Goal: Information Seeking & Learning: Check status

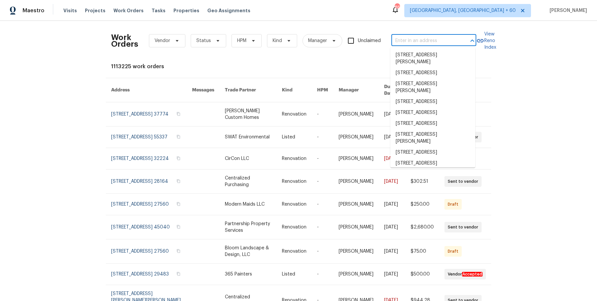
click at [420, 37] on input "text" at bounding box center [424, 41] width 66 height 10
paste input "[STREET_ADDRESS]"
type input "[STREET_ADDRESS]"
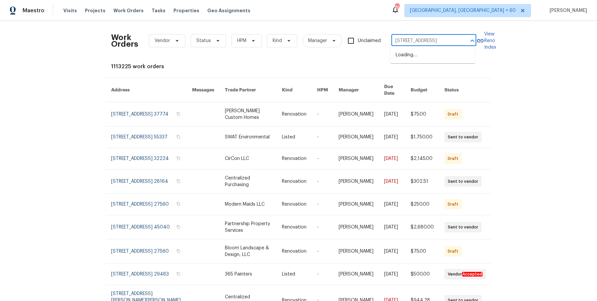
scroll to position [0, 20]
click at [416, 55] on li "[STREET_ADDRESS]" at bounding box center [432, 55] width 85 height 11
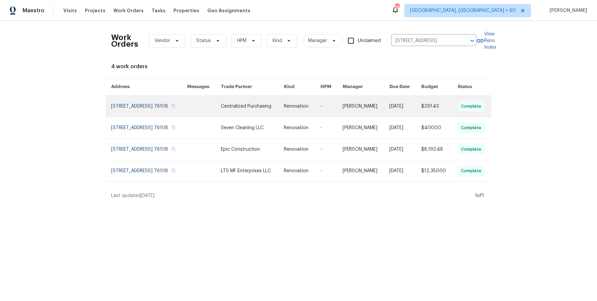
click at [372, 113] on link at bounding box center [366, 106] width 47 height 21
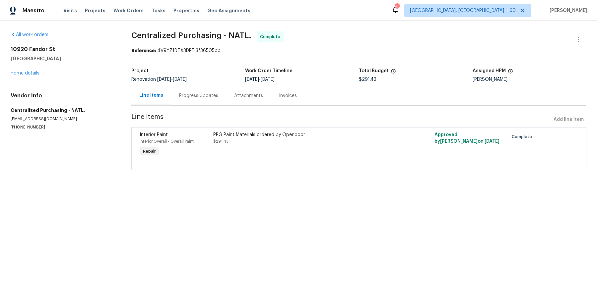
click at [33, 76] on div "[STREET_ADDRESS] Home details" at bounding box center [63, 61] width 105 height 31
click at [33, 75] on link "Home details" at bounding box center [25, 73] width 29 height 5
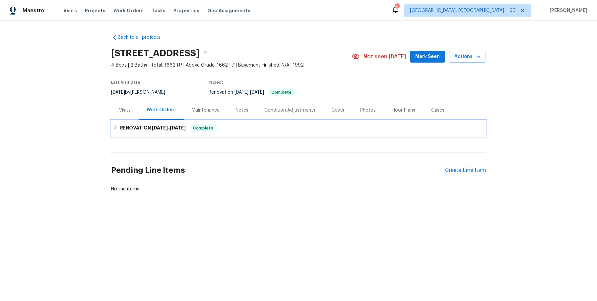
click at [181, 132] on h6 "RENOVATION [DATE] - [DATE]" at bounding box center [153, 128] width 66 height 8
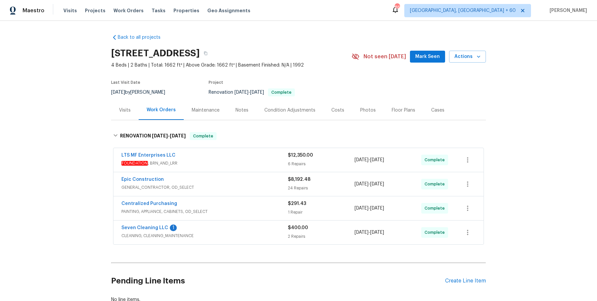
click at [216, 163] on span "FOUNDATION , BRN_AND_LRR" at bounding box center [204, 163] width 166 height 7
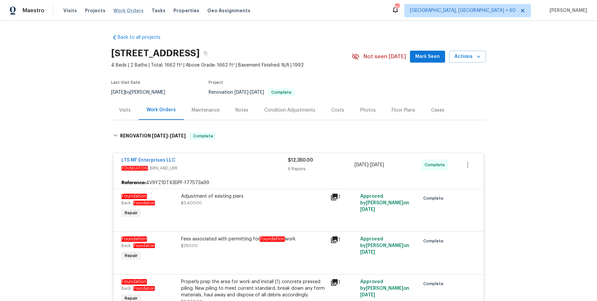
click at [137, 7] on span "Work Orders" at bounding box center [128, 10] width 30 height 7
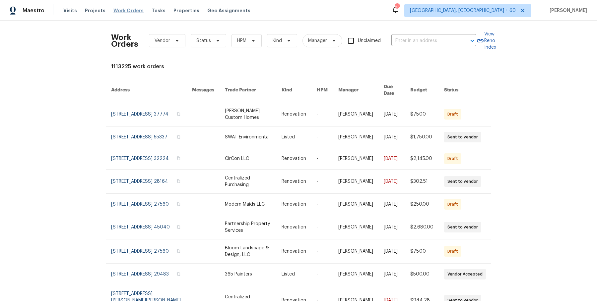
click at [134, 9] on span "Work Orders" at bounding box center [128, 10] width 30 height 7
click at [403, 39] on input "text" at bounding box center [424, 41] width 66 height 10
paste input "[STREET_ADDRESS][PERSON_NAME]"
type input "[STREET_ADDRESS][PERSON_NAME]"
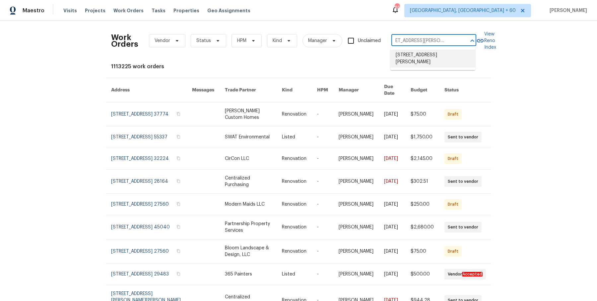
click at [410, 56] on li "[STREET_ADDRESS][PERSON_NAME]" at bounding box center [432, 59] width 85 height 18
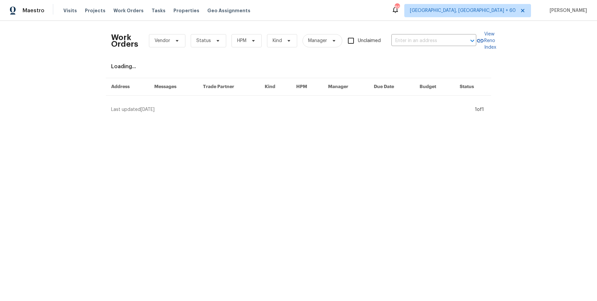
type input "[STREET_ADDRESS][PERSON_NAME]"
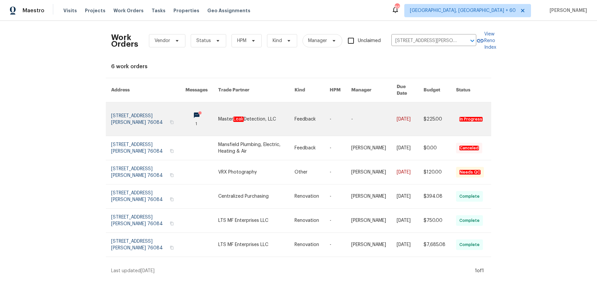
click at [351, 116] on link at bounding box center [373, 118] width 45 height 33
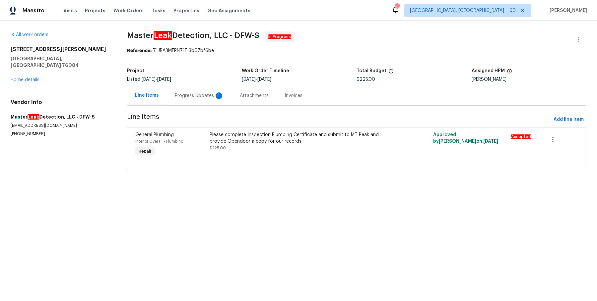
click at [28, 76] on div "[STREET_ADDRESS][PERSON_NAME] Home details" at bounding box center [61, 64] width 100 height 37
click at [29, 78] on link "Home details" at bounding box center [25, 80] width 29 height 5
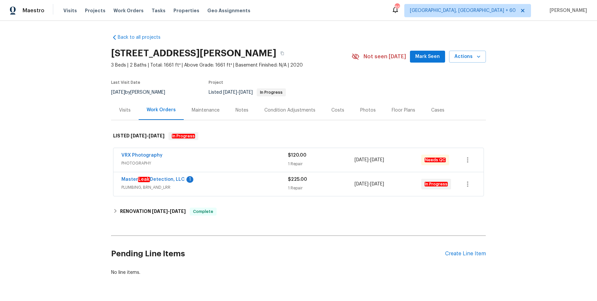
click at [216, 155] on div "VRX Photography" at bounding box center [204, 156] width 166 height 8
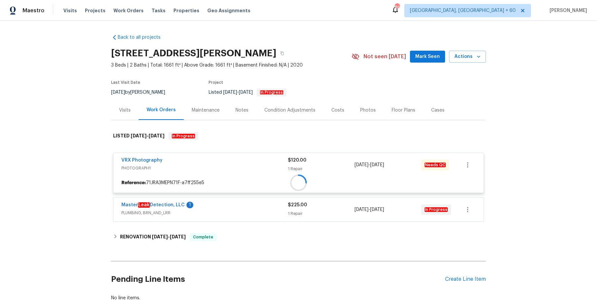
scroll to position [44, 0]
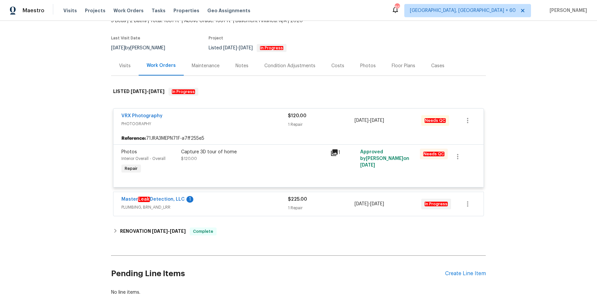
click at [218, 202] on div "Master Leak Detection, LLC 1" at bounding box center [204, 200] width 166 height 8
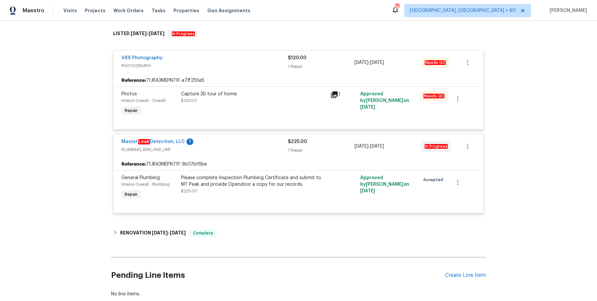
scroll to position [102, 0]
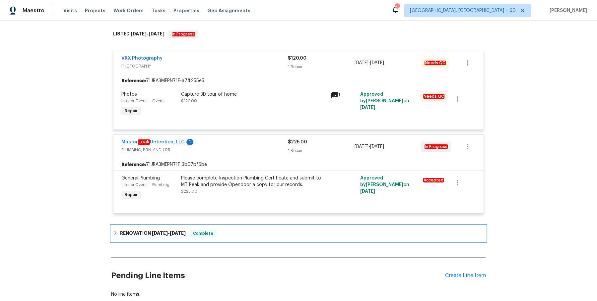
click at [222, 230] on div "RENOVATION [DATE] - [DATE] Complete" at bounding box center [298, 234] width 371 height 8
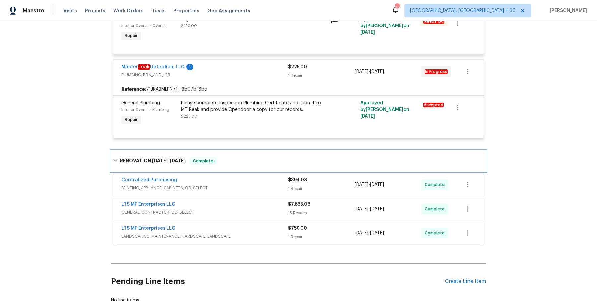
scroll to position [178, 0]
click at [235, 182] on div "Centralized Purchasing" at bounding box center [204, 181] width 166 height 8
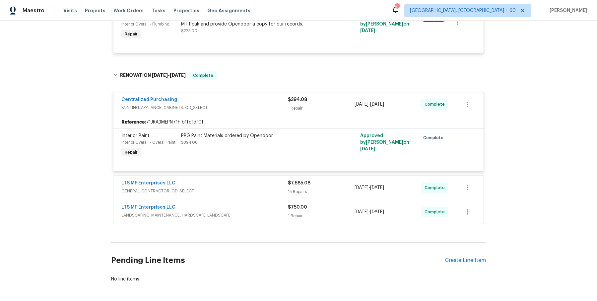
scroll to position [262, 0]
click at [235, 192] on span "GENERAL_CONTRACTOR, OD_SELECT" at bounding box center [204, 192] width 166 height 7
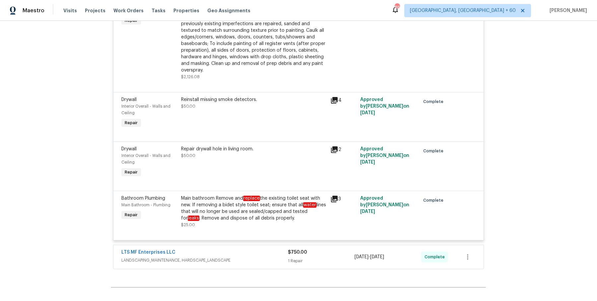
scroll to position [1184, 0]
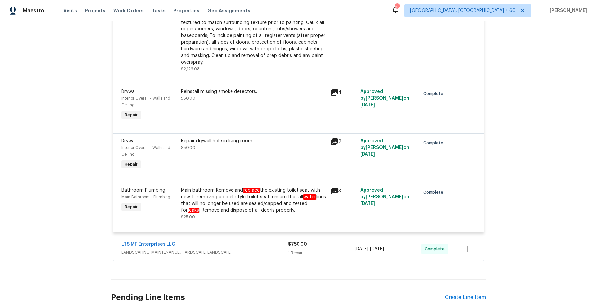
click at [239, 255] on span "LANDSCAPING_MAINTENANCE, HARDSCAPE_LANDSCAPE" at bounding box center [204, 252] width 166 height 7
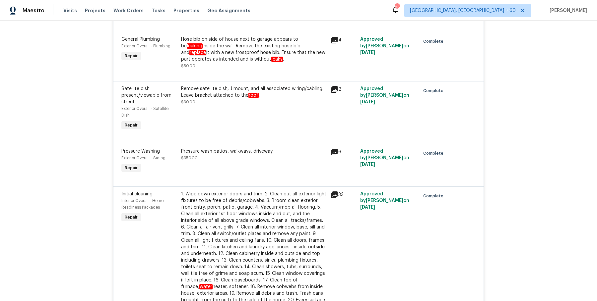
scroll to position [0, 0]
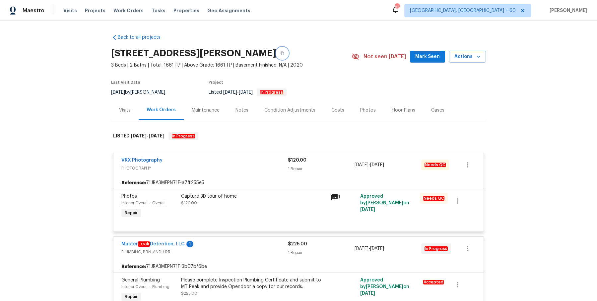
click at [279, 51] on button "button" at bounding box center [282, 53] width 12 height 12
click at [278, 55] on button "button" at bounding box center [282, 53] width 12 height 12
click at [280, 54] on icon "button" at bounding box center [282, 53] width 4 height 4
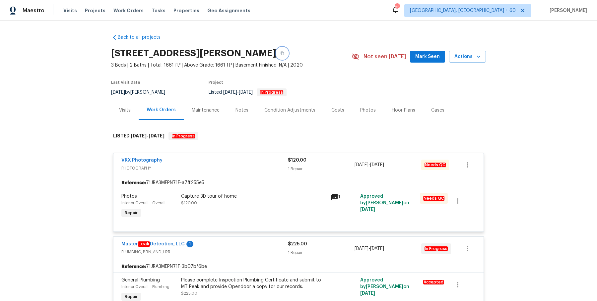
click at [280, 54] on icon "button" at bounding box center [282, 53] width 4 height 4
click at [276, 51] on button "button" at bounding box center [282, 53] width 12 height 12
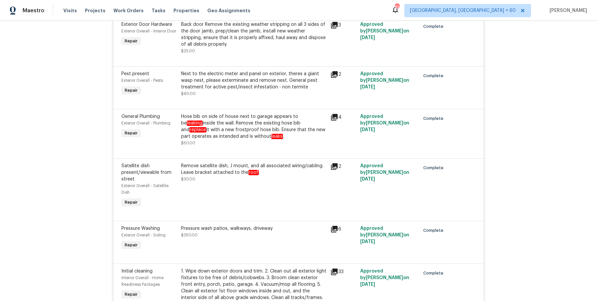
scroll to position [658, 0]
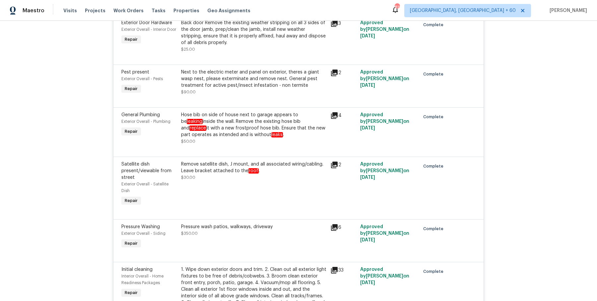
click at [262, 129] on div "Hose bib on side of house next to garage appears to be leaking inside the wall.…" at bounding box center [253, 125] width 145 height 27
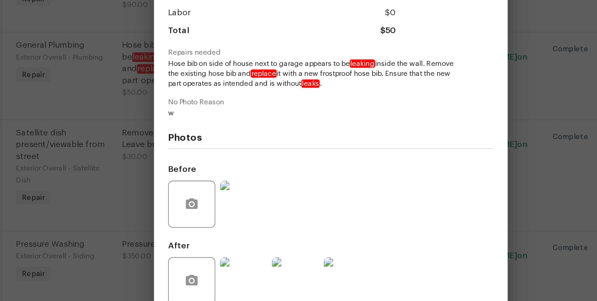
click at [251, 210] on img at bounding box center [249, 204] width 27 height 27
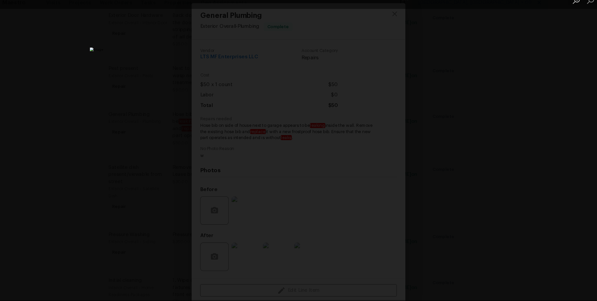
click at [492, 177] on div "Lightbox" at bounding box center [298, 150] width 597 height 301
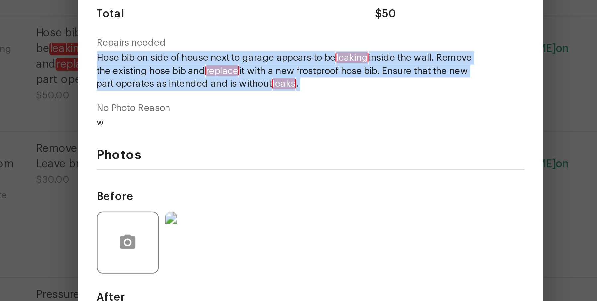
drag, startPoint x: 208, startPoint y: 124, endPoint x: 308, endPoint y: 143, distance: 101.5
click at [308, 143] on div "Vendor LTS MF Enterprises LLC Account Category Repairs Cost $50 x 1 count $50 L…" at bounding box center [298, 156] width 183 height 217
copy span "Hose bib on side of house next to garage appears to be leaking inside the wall.…"
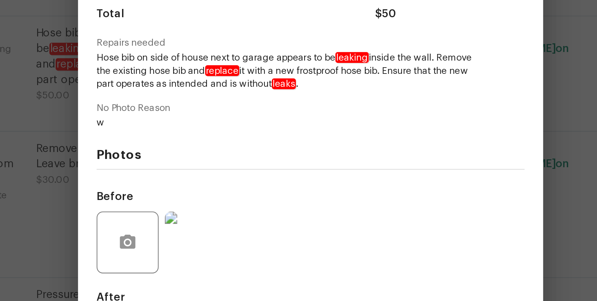
click at [186, 182] on div "General Plumbing Exterior Overall - Plumbing Complete Vendor LTS MF Enterprises…" at bounding box center [298, 150] width 597 height 301
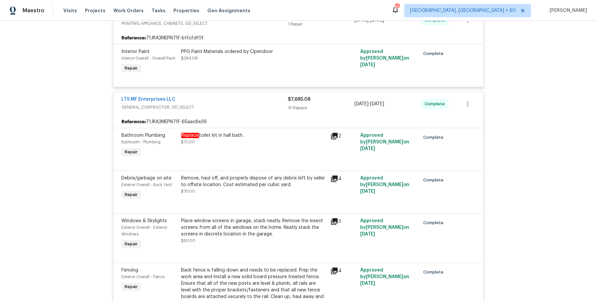
scroll to position [337, 0]
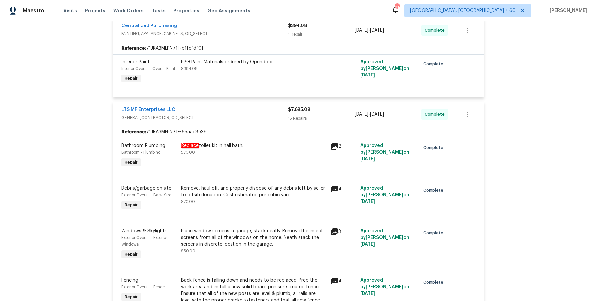
click at [152, 105] on div "LTS MF Enterprises LLC GENERAL_CONTRACTOR, OD_SELECT $7,685.08 15 Repairs [DATE…" at bounding box center [298, 114] width 370 height 24
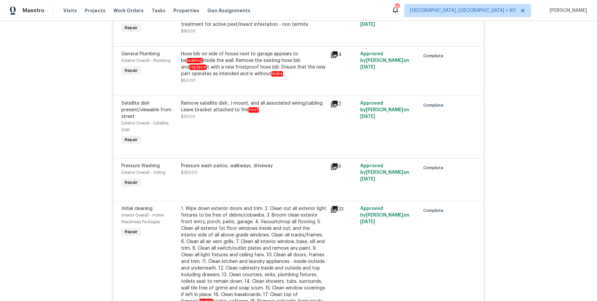
scroll to position [717, 0]
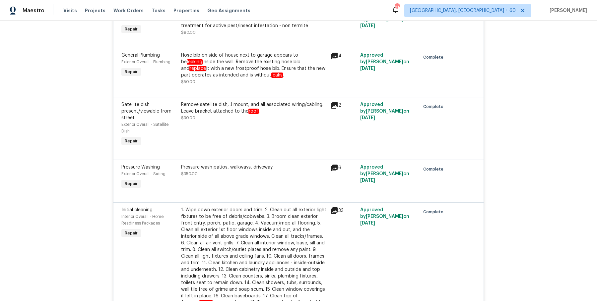
click at [263, 51] on div "Hose bib on side of house next to garage appears to be leaking inside the wall.…" at bounding box center [253, 68] width 149 height 37
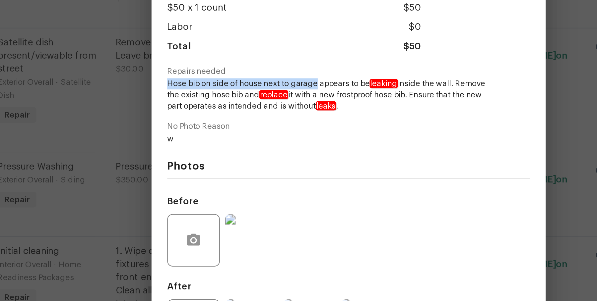
drag, startPoint x: 215, startPoint y: 127, endPoint x: 283, endPoint y: 125, distance: 67.4
click at [283, 125] on div "Vendor LTS MF Enterprises LLC Account Category Repairs Cost $50 x 1 count $50 L…" at bounding box center [298, 156] width 199 height 222
copy span "Hose bib on side of house next to garage"
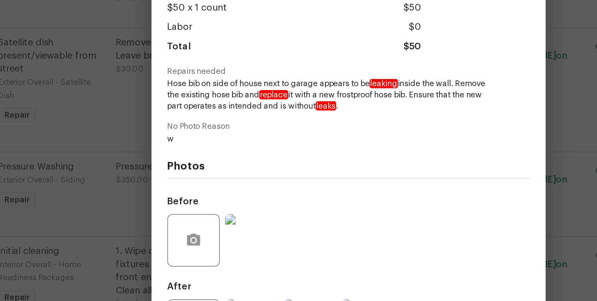
click at [146, 163] on div "General Plumbing Exterior Overall - Plumbing Complete Vendor LTS MF Enterprises…" at bounding box center [298, 150] width 597 height 301
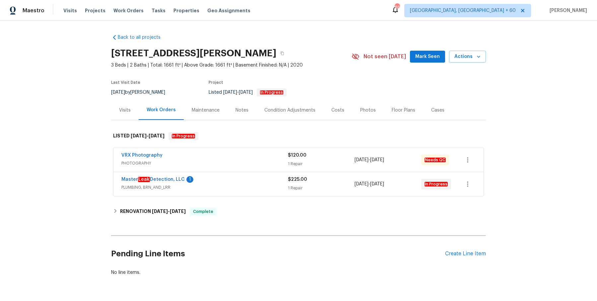
click at [118, 120] on div "Visits Work Orders Maintenance Notes Condition Adjustments Costs Photos Floor P…" at bounding box center [298, 110] width 375 height 20
click at [121, 117] on div "Visits" at bounding box center [125, 110] width 28 height 20
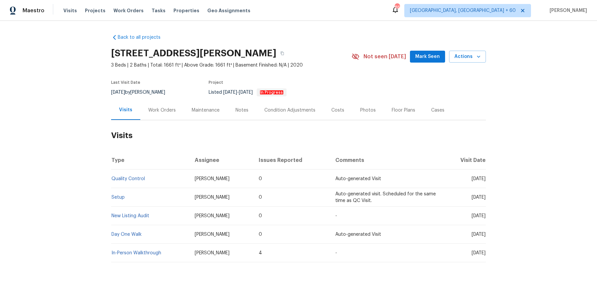
click at [125, 196] on td "Setup" at bounding box center [150, 197] width 78 height 19
click at [122, 197] on link "Setup" at bounding box center [117, 197] width 13 height 5
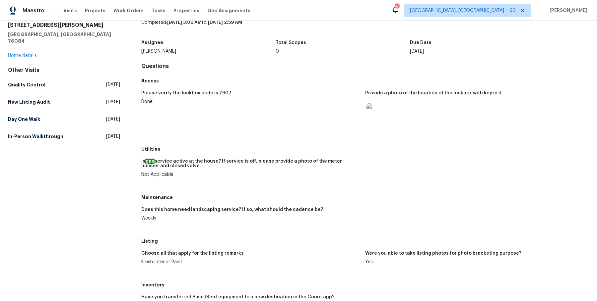
scroll to position [33, 0]
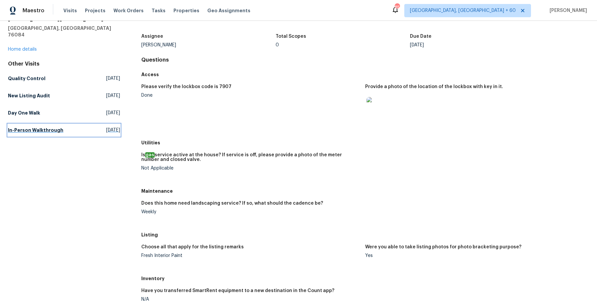
click at [44, 127] on link "In-Person Walkthrough [DATE]" at bounding box center [64, 130] width 112 height 12
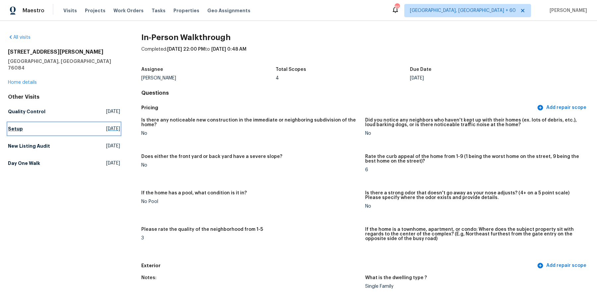
click at [24, 123] on link "Setup Thu, Aug 14 2025" at bounding box center [64, 129] width 112 height 12
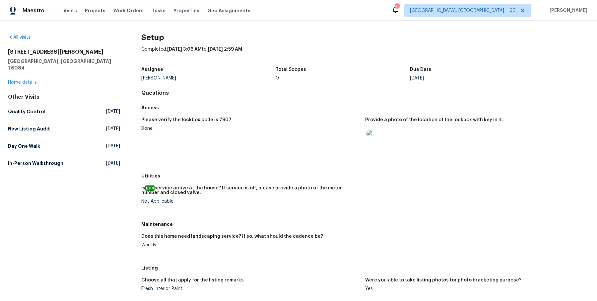
click at [30, 147] on div "Other Visits Quality Control Fri, Aug 15 2025 New Listing Audit Fri, Aug 15 202…" at bounding box center [64, 132] width 112 height 76
click at [30, 143] on h5 "Day One Walk" at bounding box center [24, 146] width 32 height 7
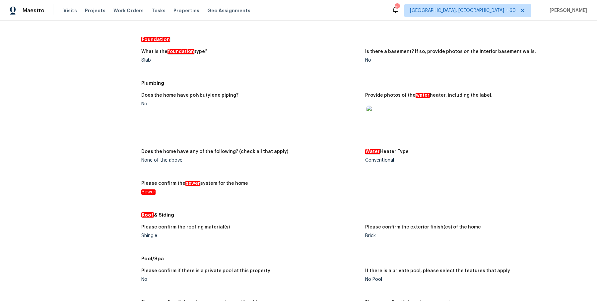
scroll to position [602, 0]
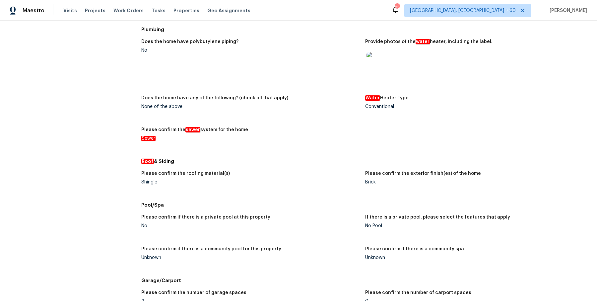
click at [147, 181] on div "Shingle" at bounding box center [250, 182] width 219 height 5
copy div "Shingle"
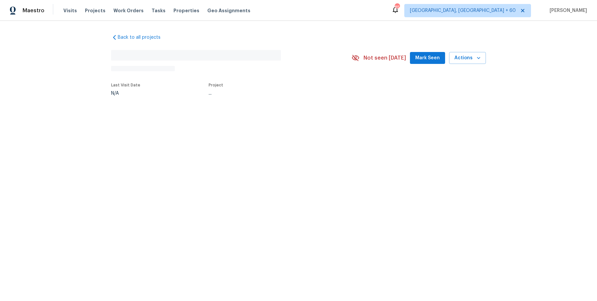
click at [126, 6] on div "Visits Projects Work Orders Tasks Properties Geo Assignments" at bounding box center [160, 10] width 195 height 13
click at [126, 11] on span "Work Orders" at bounding box center [128, 10] width 30 height 7
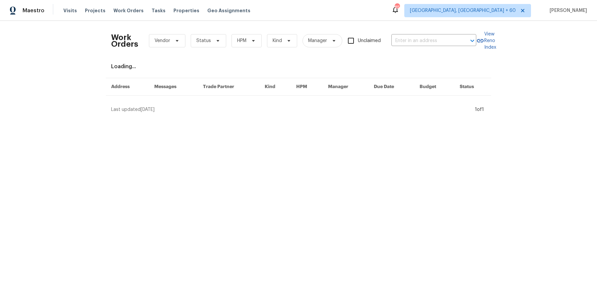
click at [444, 46] on div "Work Orders Vendor Status HPM Kind Manager Unclaimed ​" at bounding box center [293, 40] width 365 height 29
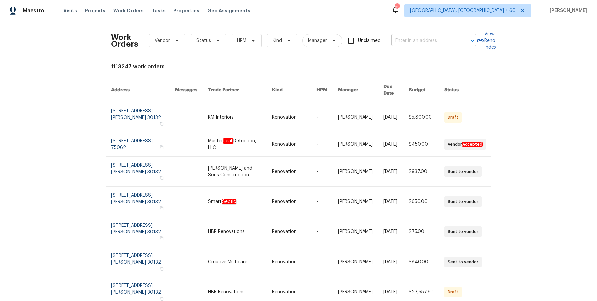
click at [440, 44] on input "text" at bounding box center [424, 41] width 66 height 10
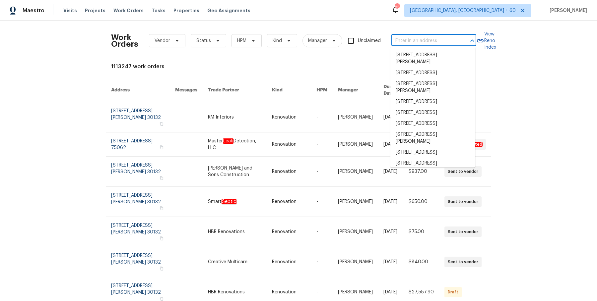
paste input "4520 51st St #11, San Diego, CA 92115"
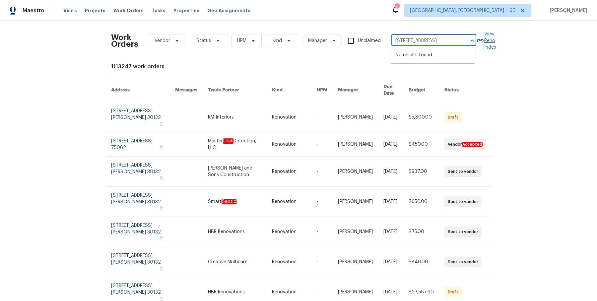
scroll to position [0, 18]
drag, startPoint x: 405, startPoint y: 41, endPoint x: 480, endPoint y: 41, distance: 74.3
click at [480, 41] on div "Work Orders Vendor Status HPM Kind Manager Unclaimed 4520 51st St #11, San Dieg…" at bounding box center [298, 40] width 375 height 29
type input "4520 51st S"
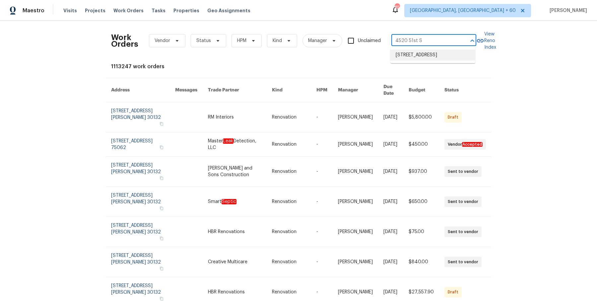
click at [438, 61] on li "4520 51st St Apt 11, San Diego, CA 92115" at bounding box center [432, 55] width 85 height 11
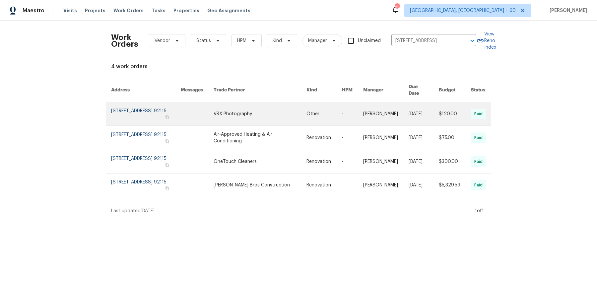
click at [366, 113] on link at bounding box center [385, 113] width 45 height 23
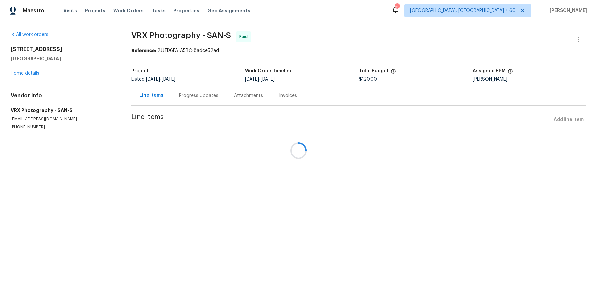
click at [26, 70] on div at bounding box center [298, 150] width 597 height 301
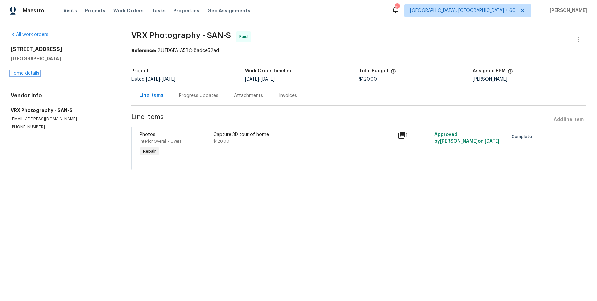
click at [24, 73] on link "Home details" at bounding box center [25, 73] width 29 height 5
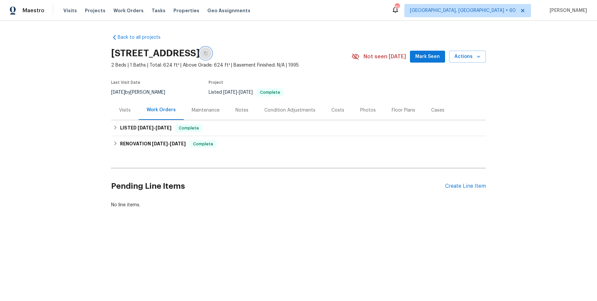
click at [212, 50] on button "button" at bounding box center [206, 53] width 12 height 12
click at [212, 51] on button "button" at bounding box center [206, 53] width 12 height 12
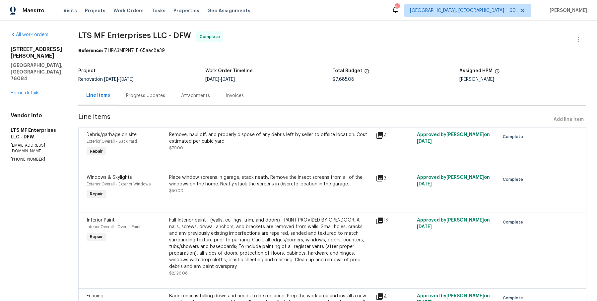
click at [173, 102] on div "Attachments" at bounding box center [195, 96] width 45 height 20
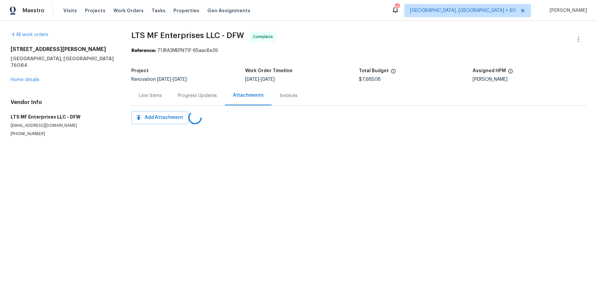
click at [154, 102] on div "Line Items" at bounding box center [150, 96] width 38 height 20
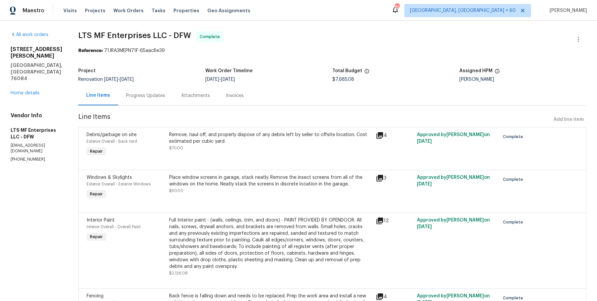
click at [142, 97] on div "Progress Updates" at bounding box center [145, 96] width 55 height 20
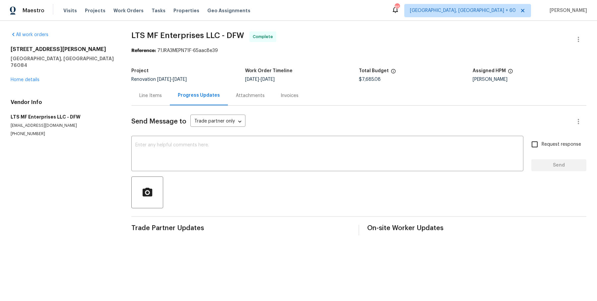
click at [238, 96] on div "Attachments" at bounding box center [250, 96] width 29 height 7
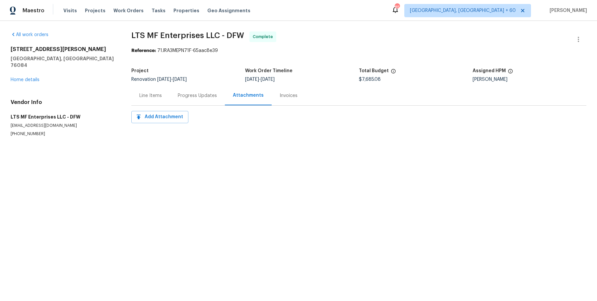
click at [195, 97] on div "Progress Updates" at bounding box center [197, 96] width 39 height 7
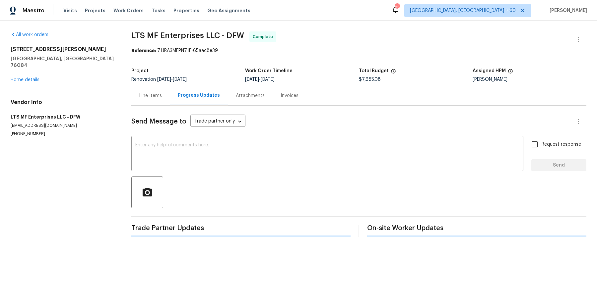
click at [147, 96] on div "Line Items" at bounding box center [150, 96] width 23 height 7
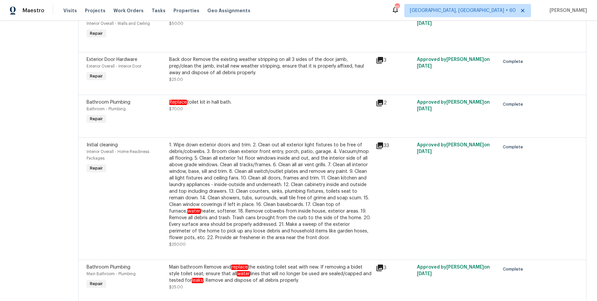
scroll to position [334, 0]
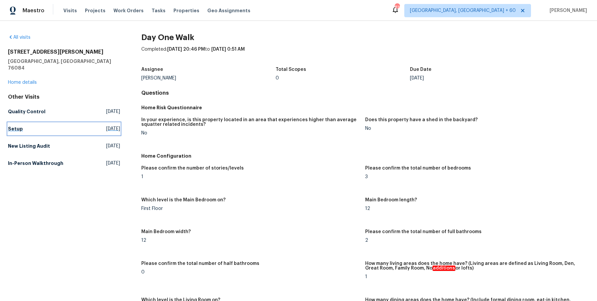
click at [20, 126] on h5 "Setup" at bounding box center [15, 129] width 15 height 7
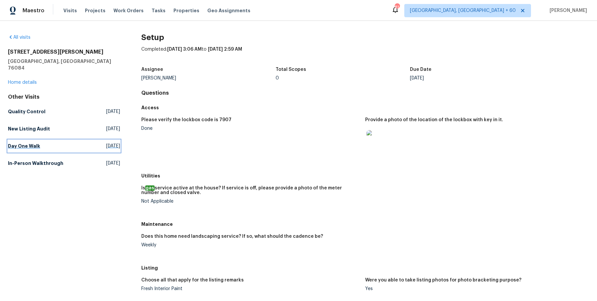
click at [30, 143] on h5 "Day One Walk" at bounding box center [24, 146] width 32 height 7
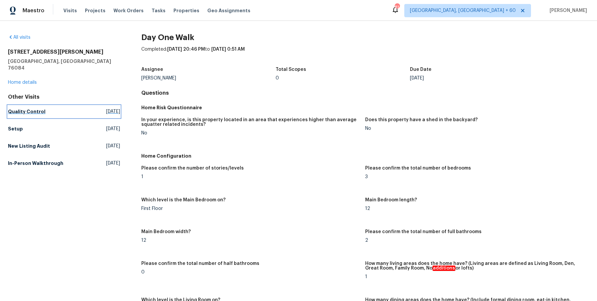
click at [40, 108] on h5 "Quality Control" at bounding box center [26, 111] width 37 height 7
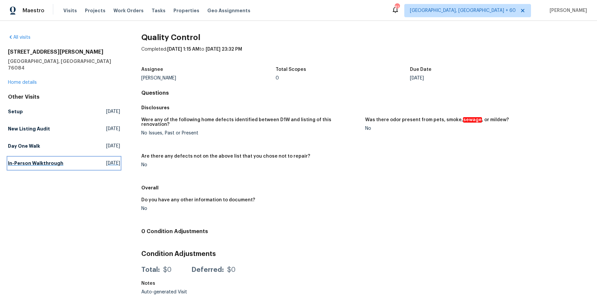
click at [54, 160] on h5 "In-Person Walkthrough" at bounding box center [35, 163] width 55 height 7
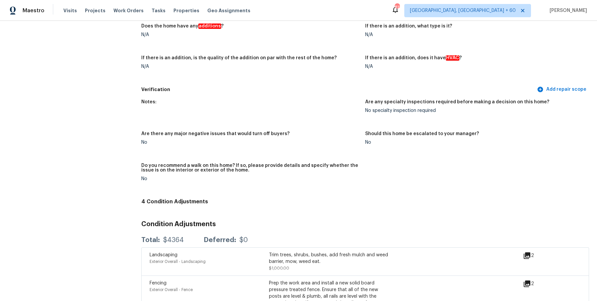
scroll to position [1381, 0]
